Goal: Task Accomplishment & Management: Manage account settings

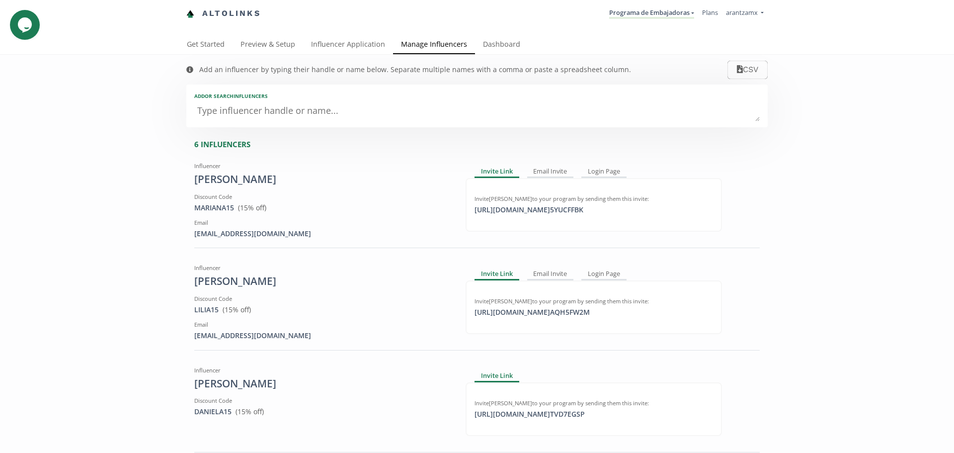
click at [523, 41] on div "Get Started Preview & Setup Influencer Application Manage Influencers Dashboard" at bounding box center [473, 44] width 589 height 19
click at [508, 46] on link "Dashboard" at bounding box center [501, 45] width 53 height 20
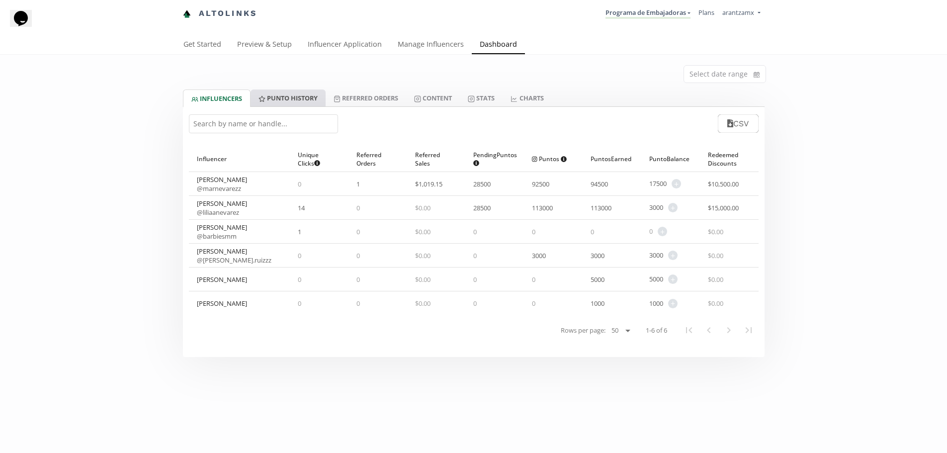
click at [291, 98] on link "Punto HISTORY" at bounding box center [287, 97] width 75 height 17
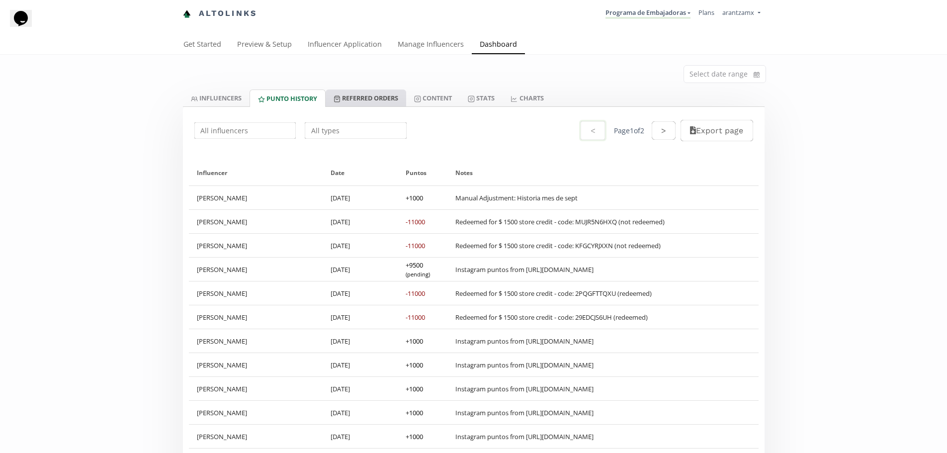
click at [350, 97] on link "Referred Orders" at bounding box center [365, 97] width 80 height 17
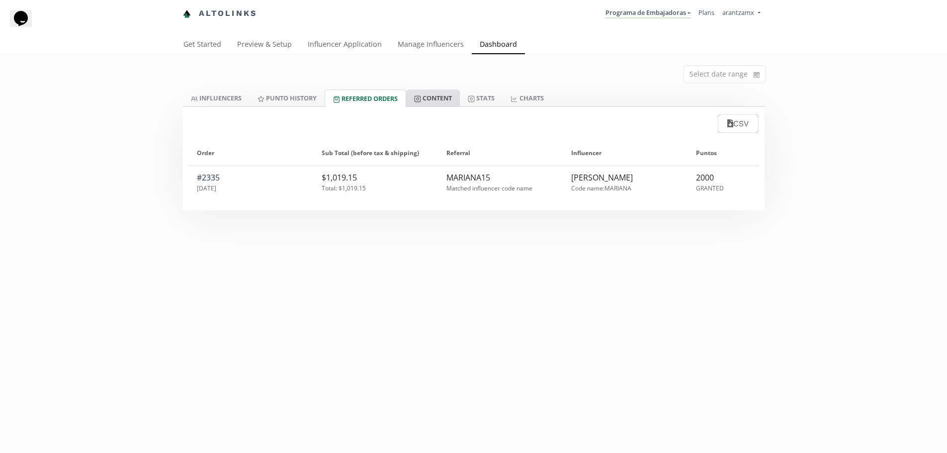
click at [453, 93] on link "Content" at bounding box center [433, 97] width 54 height 17
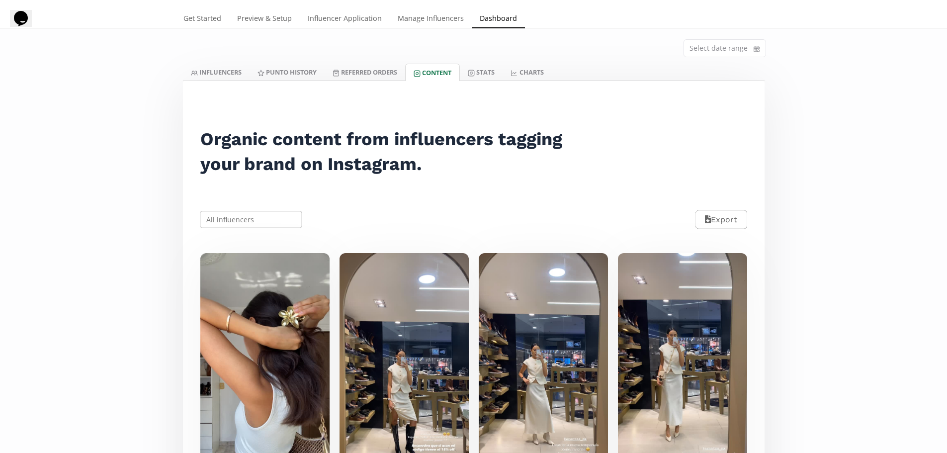
scroll to position [50, 0]
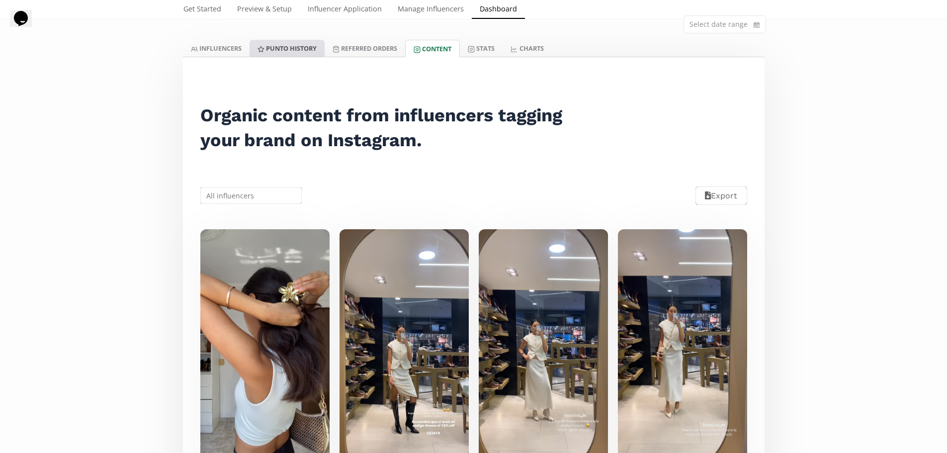
click at [279, 49] on link "Punto HISTORY" at bounding box center [286, 48] width 75 height 17
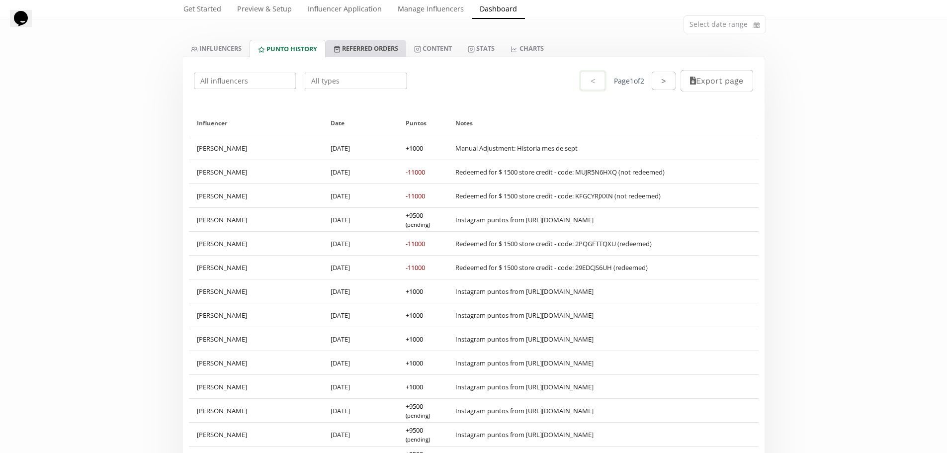
click at [350, 46] on link "Referred Orders" at bounding box center [365, 48] width 80 height 17
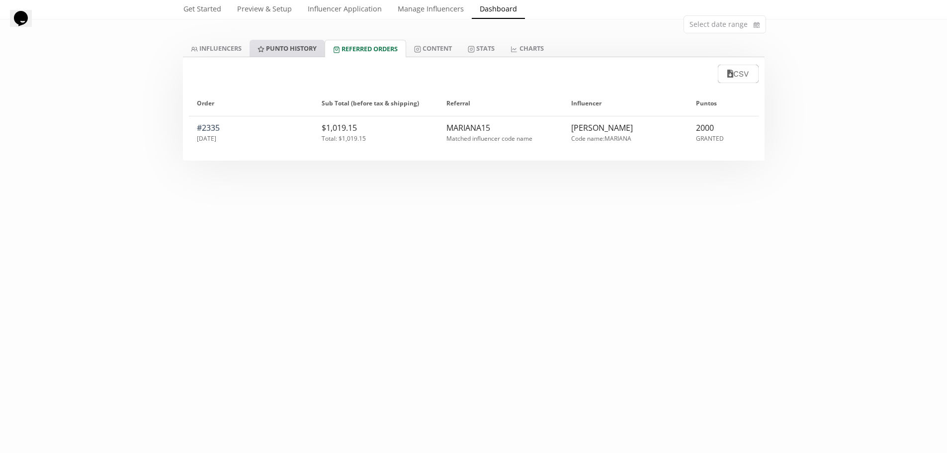
click at [280, 50] on link "Punto HISTORY" at bounding box center [286, 48] width 75 height 17
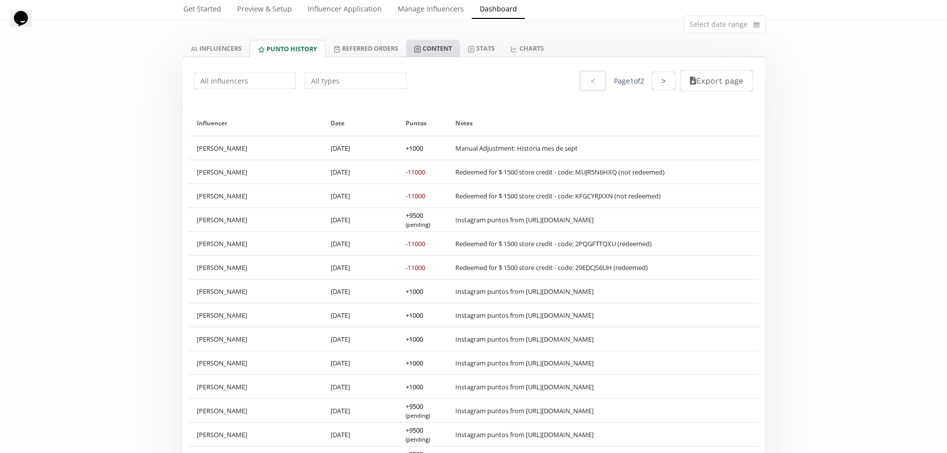
click at [451, 44] on link "Content" at bounding box center [433, 48] width 54 height 17
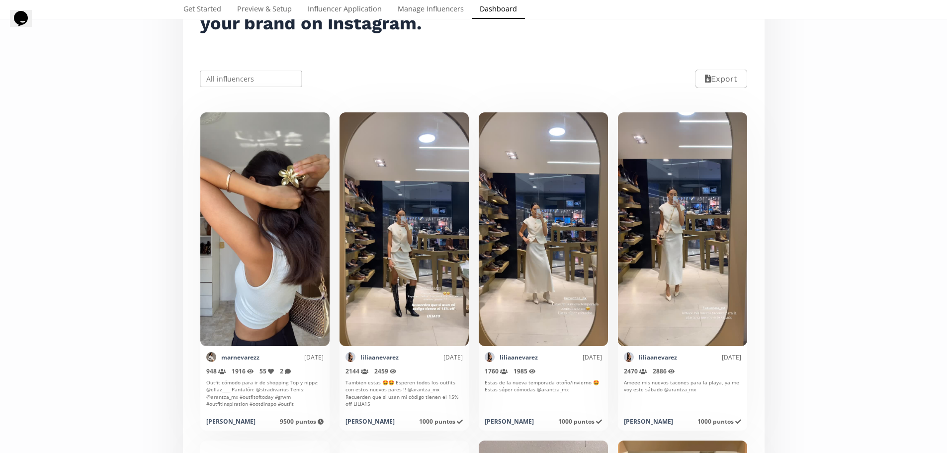
scroll to position [50, 0]
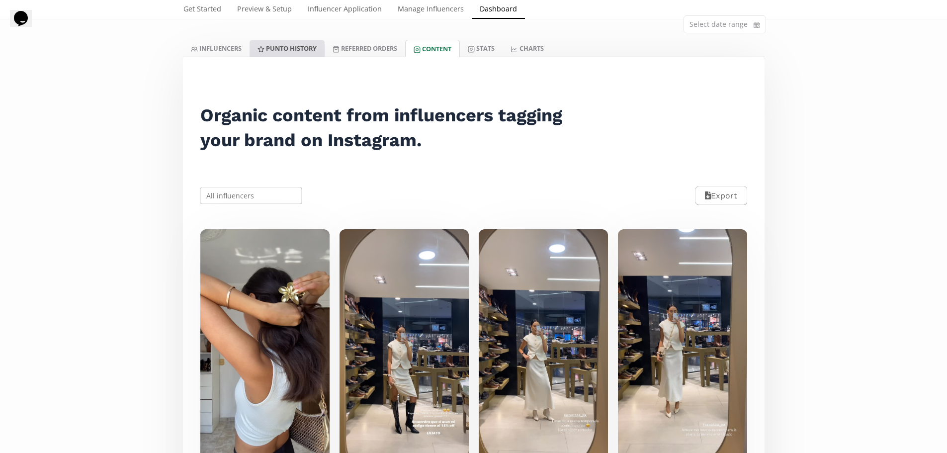
click at [272, 47] on link "Punto HISTORY" at bounding box center [286, 48] width 75 height 17
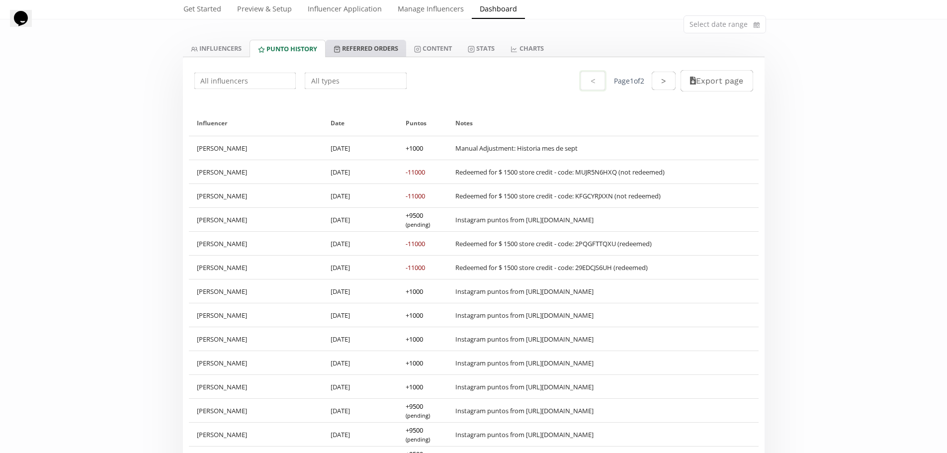
click at [386, 49] on link "Referred Orders" at bounding box center [365, 48] width 80 height 17
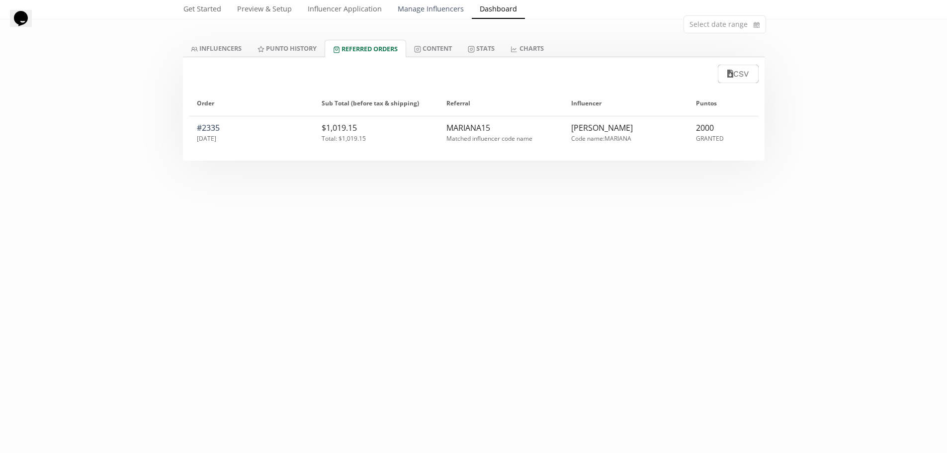
click at [403, 7] on link "Manage Influencers" at bounding box center [431, 10] width 82 height 20
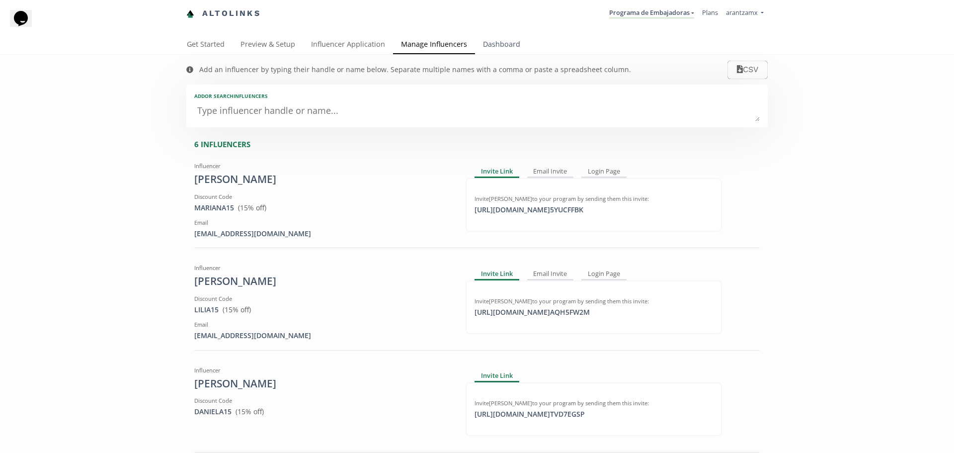
click at [483, 45] on link "Dashboard" at bounding box center [501, 45] width 53 height 20
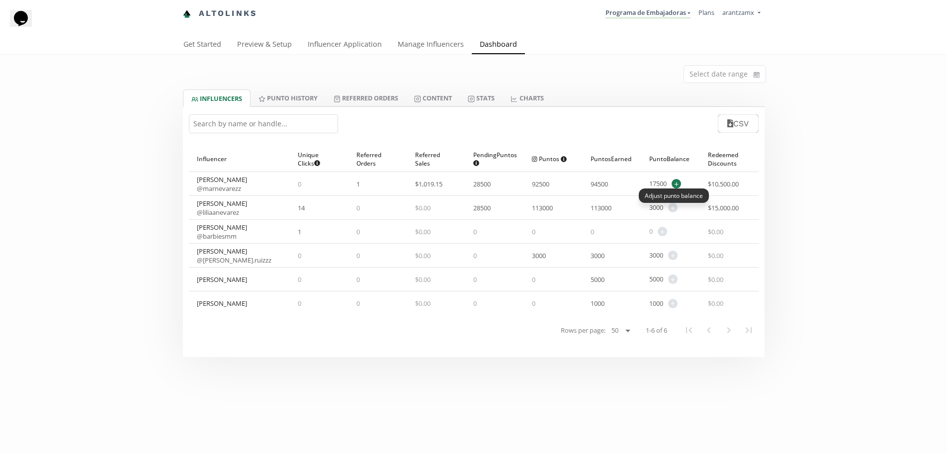
click at [674, 181] on span "+" at bounding box center [675, 183] width 9 height 9
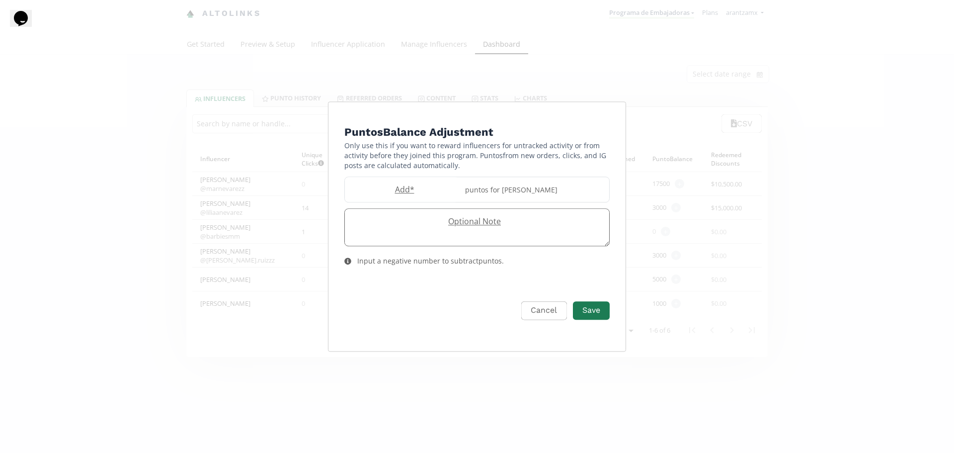
click at [446, 224] on label "Optional Note" at bounding box center [472, 221] width 254 height 11
click at [429, 190] on label "Add *" at bounding box center [402, 189] width 114 height 11
click at [507, 189] on div "puntos for [PERSON_NAME]" at bounding box center [534, 189] width 150 height 25
click at [445, 296] on div "Cancel Save" at bounding box center [476, 317] width 281 height 51
click at [431, 264] on div "Input a negative number to subtract puntos ." at bounding box center [430, 261] width 147 height 10
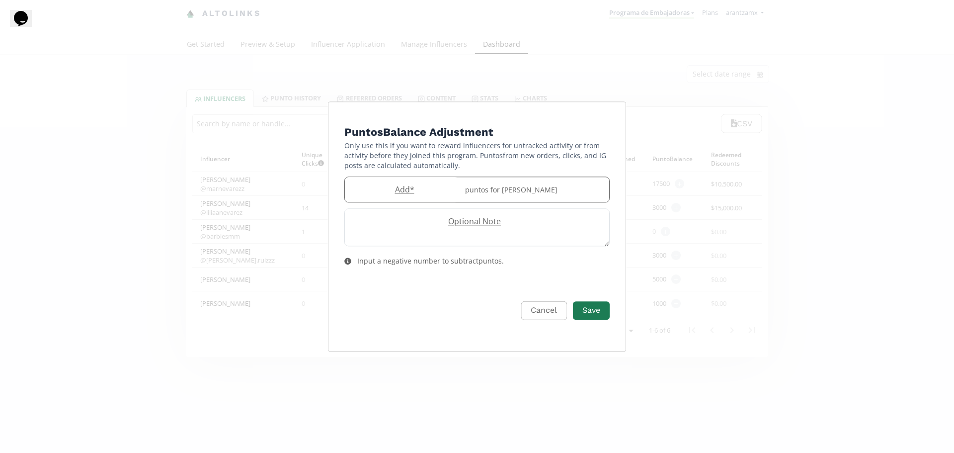
click at [409, 190] on label "Add *" at bounding box center [402, 189] width 114 height 11
type input "-1000"
click at [538, 305] on button "Cancel" at bounding box center [542, 310] width 48 height 21
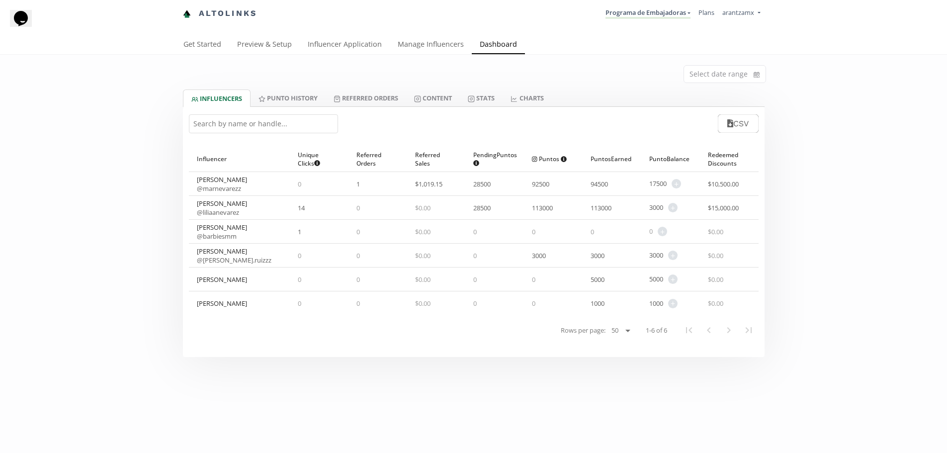
click at [106, 223] on div "Select date range INFLUENCERS Punto HISTORY Referred Orders Content Stats CHART…" at bounding box center [473, 206] width 947 height 302
click at [657, 210] on span "3000" at bounding box center [656, 207] width 14 height 9
click at [672, 208] on span "+" at bounding box center [672, 207] width 9 height 9
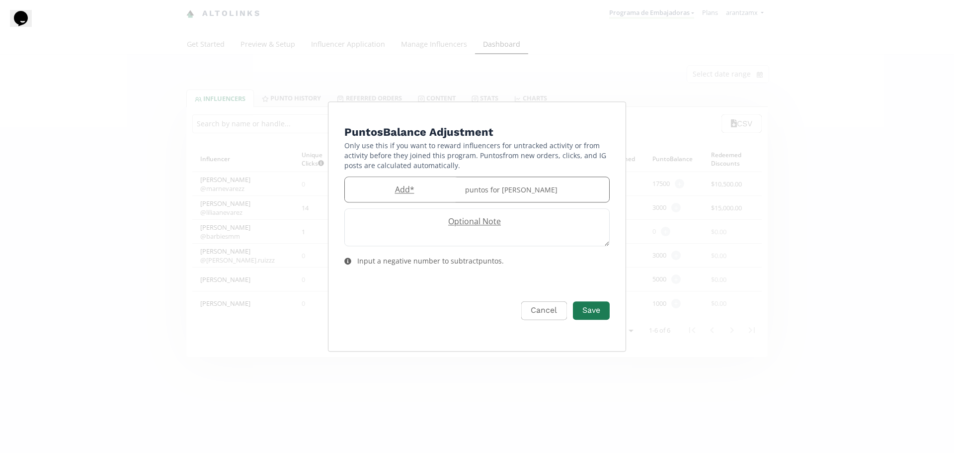
click at [409, 190] on label "Add *" at bounding box center [402, 189] width 114 height 11
type input "-12000"
drag, startPoint x: 555, startPoint y: 301, endPoint x: 551, endPoint y: 306, distance: 6.0
click at [554, 303] on button "Cancel" at bounding box center [543, 310] width 45 height 18
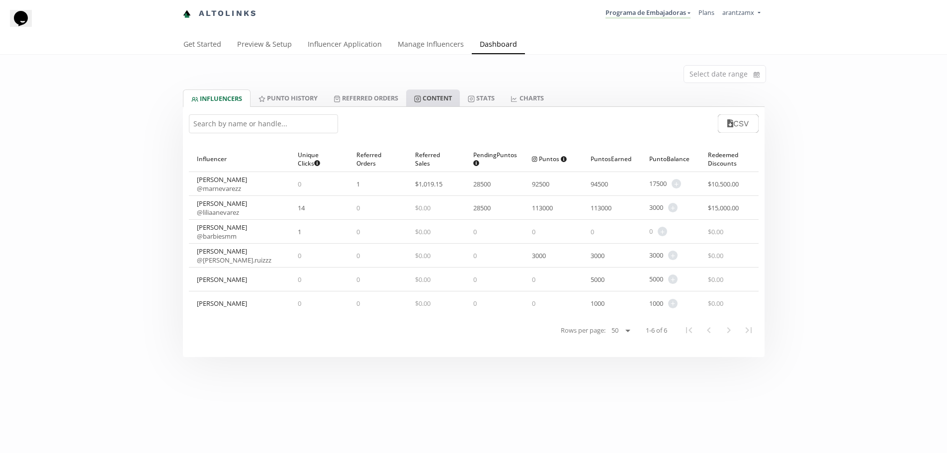
click at [446, 94] on link "Content" at bounding box center [433, 97] width 54 height 17
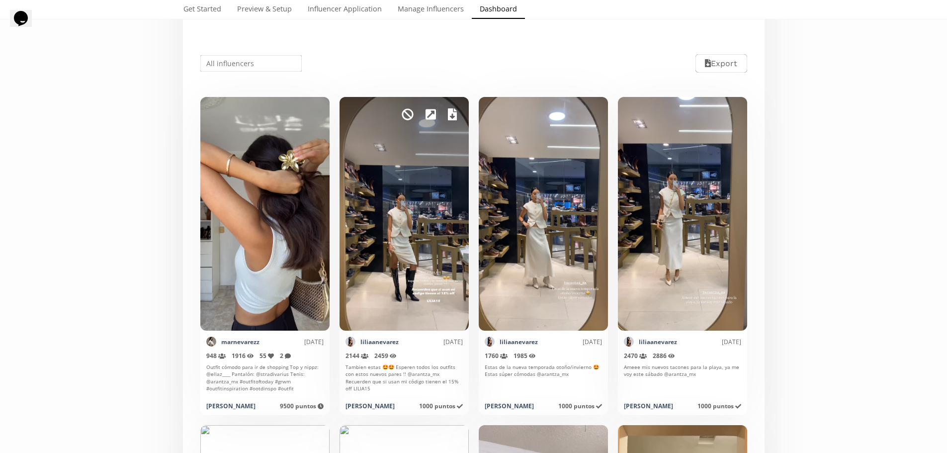
scroll to position [199, 0]
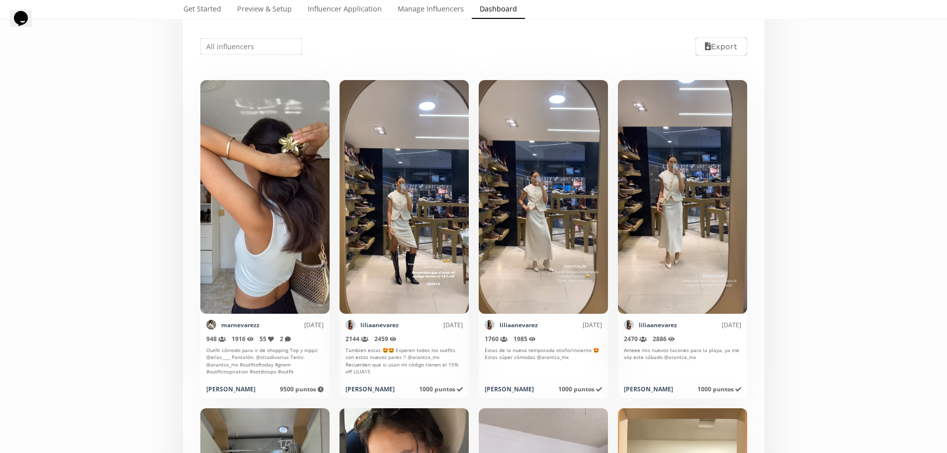
click at [222, 44] on input "text" at bounding box center [251, 46] width 105 height 19
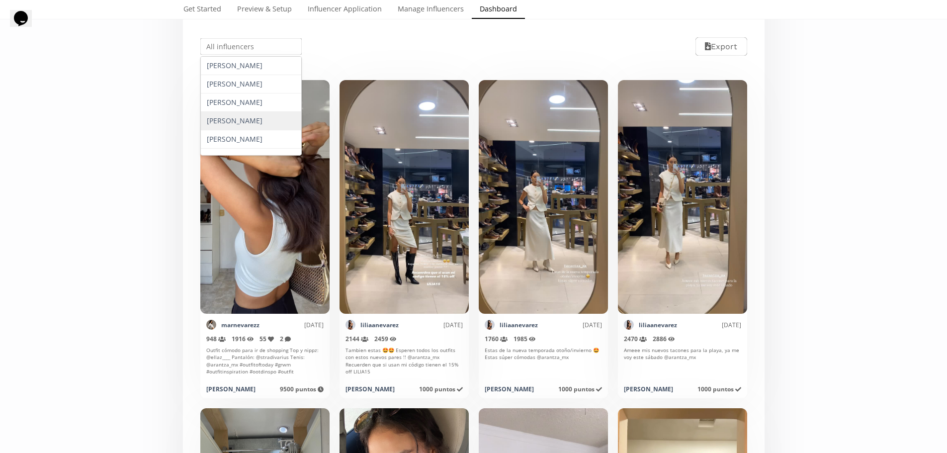
click at [235, 124] on div "[PERSON_NAME]" at bounding box center [251, 121] width 101 height 18
type input "[PERSON_NAME]"
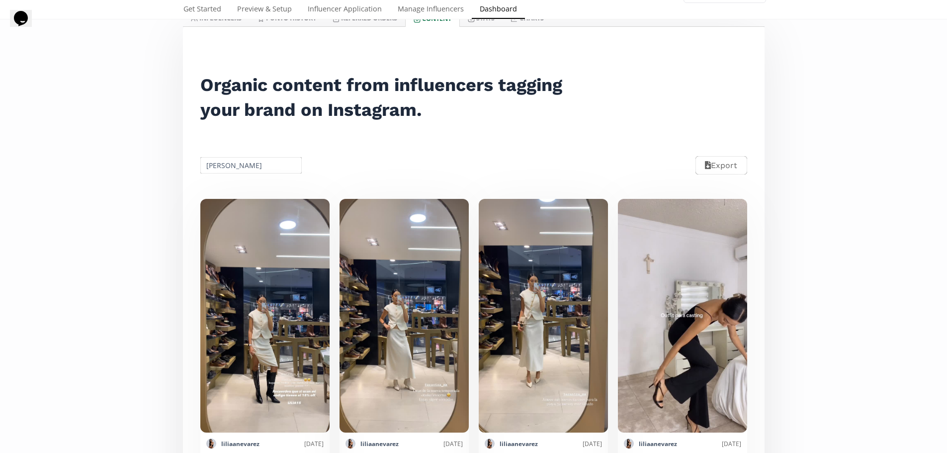
scroll to position [0, 0]
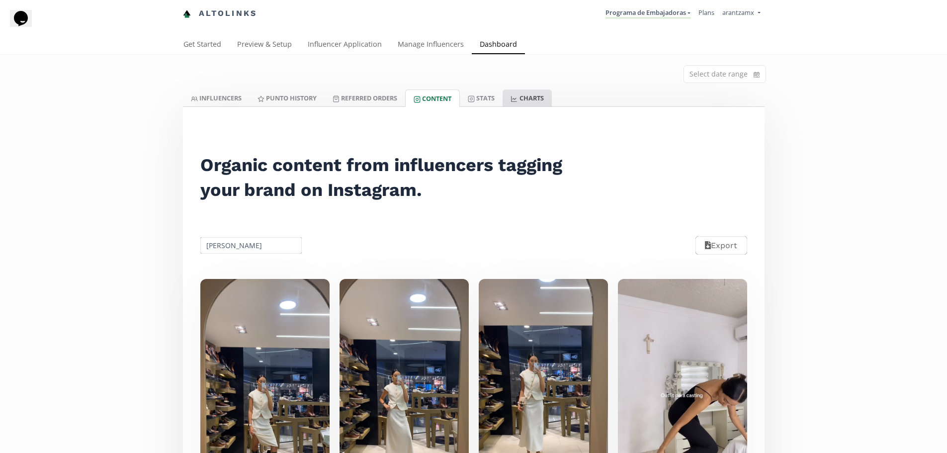
click at [531, 98] on link "CHARTS" at bounding box center [526, 97] width 49 height 17
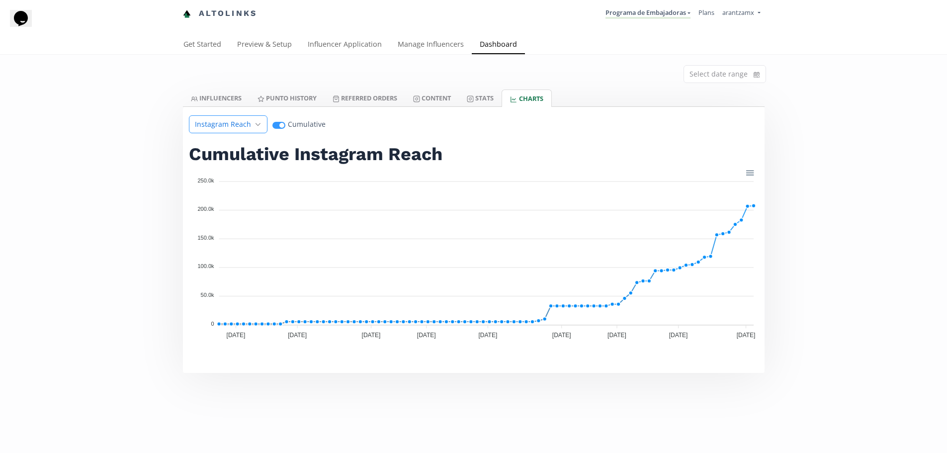
click at [240, 128] on span "Instagram Reach" at bounding box center [223, 124] width 56 height 10
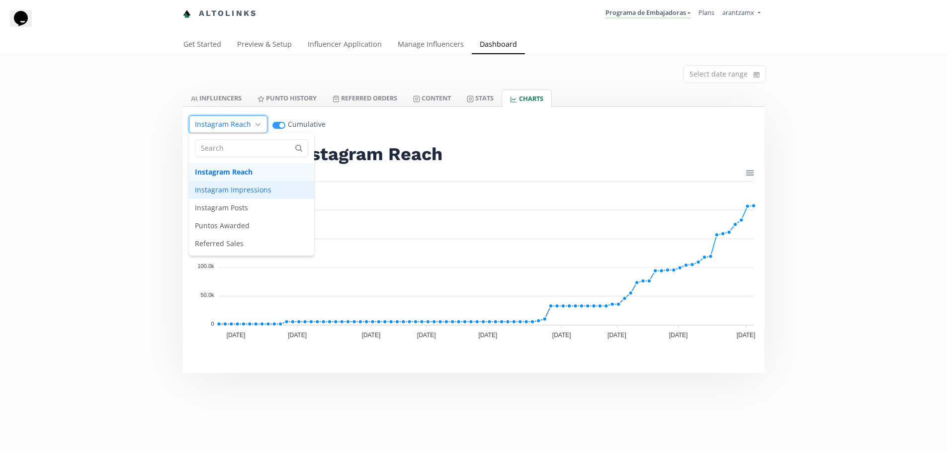
click at [246, 188] on span "Instagram Impressions" at bounding box center [251, 190] width 125 height 18
